Goal: Task Accomplishment & Management: Manage account settings

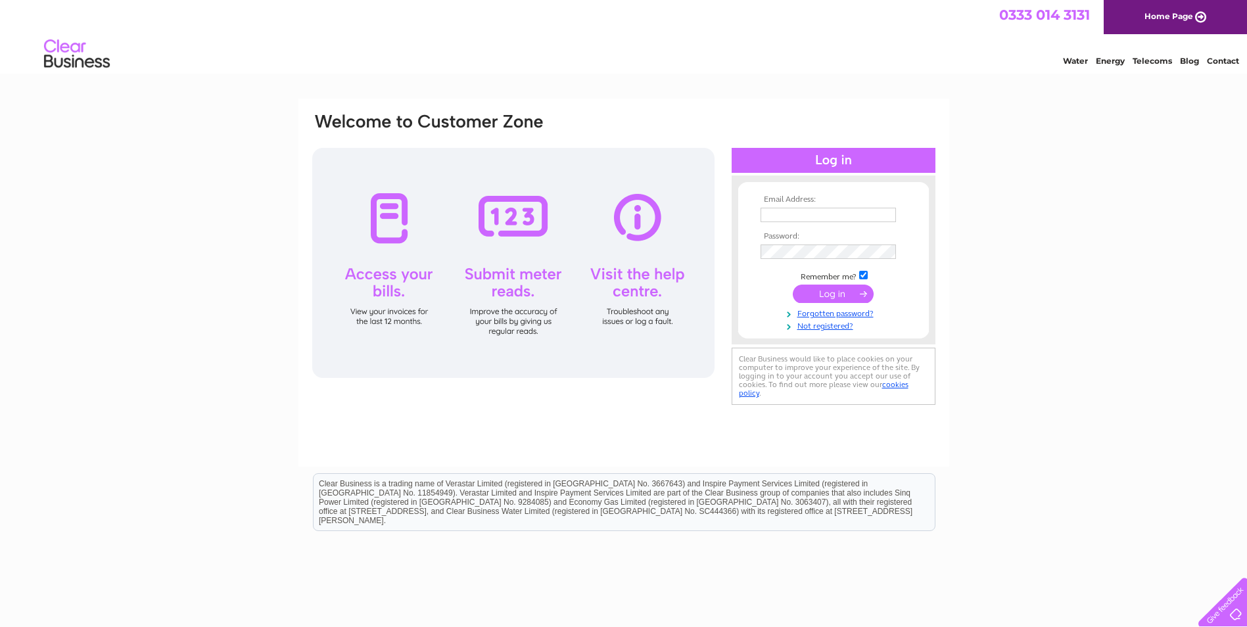
click at [815, 210] on input "text" at bounding box center [827, 215] width 135 height 14
type input "p.princeshieldtechnology@gmail.com"
click at [822, 288] on input "submit" at bounding box center [832, 295] width 81 height 18
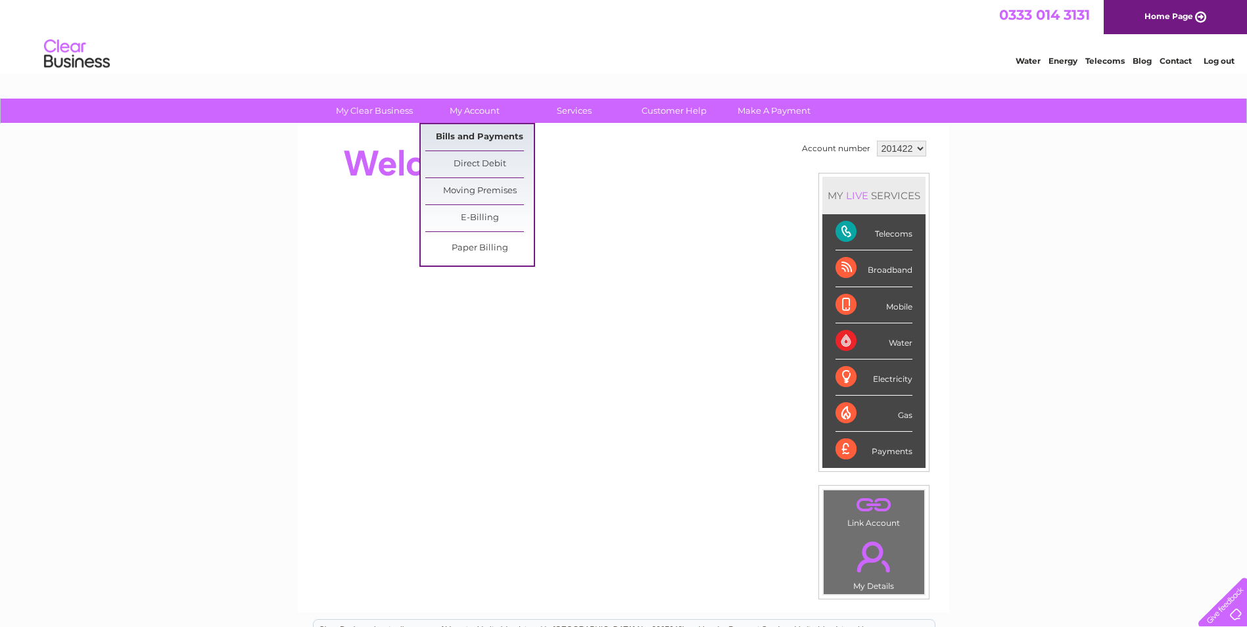
click at [493, 138] on link "Bills and Payments" at bounding box center [479, 137] width 108 height 26
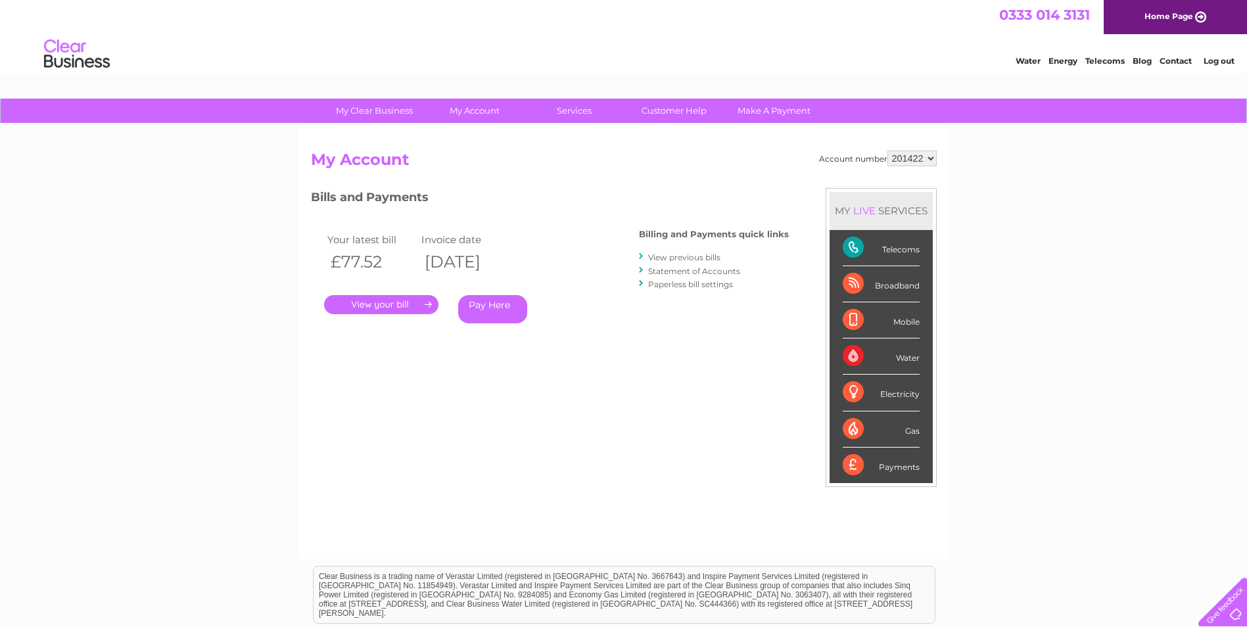
click at [377, 299] on link "." at bounding box center [381, 304] width 114 height 19
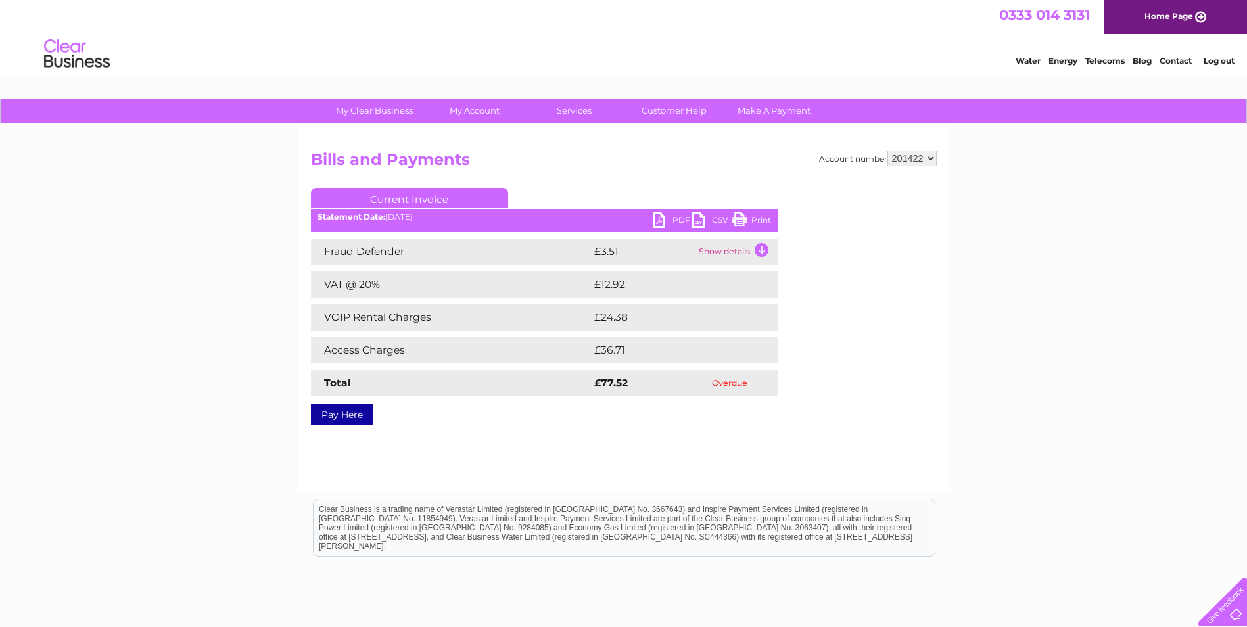
click at [656, 221] on link "PDF" at bounding box center [672, 221] width 39 height 19
click at [1210, 61] on link "Log out" at bounding box center [1218, 61] width 31 height 10
